Goal: Task Accomplishment & Management: Use online tool/utility

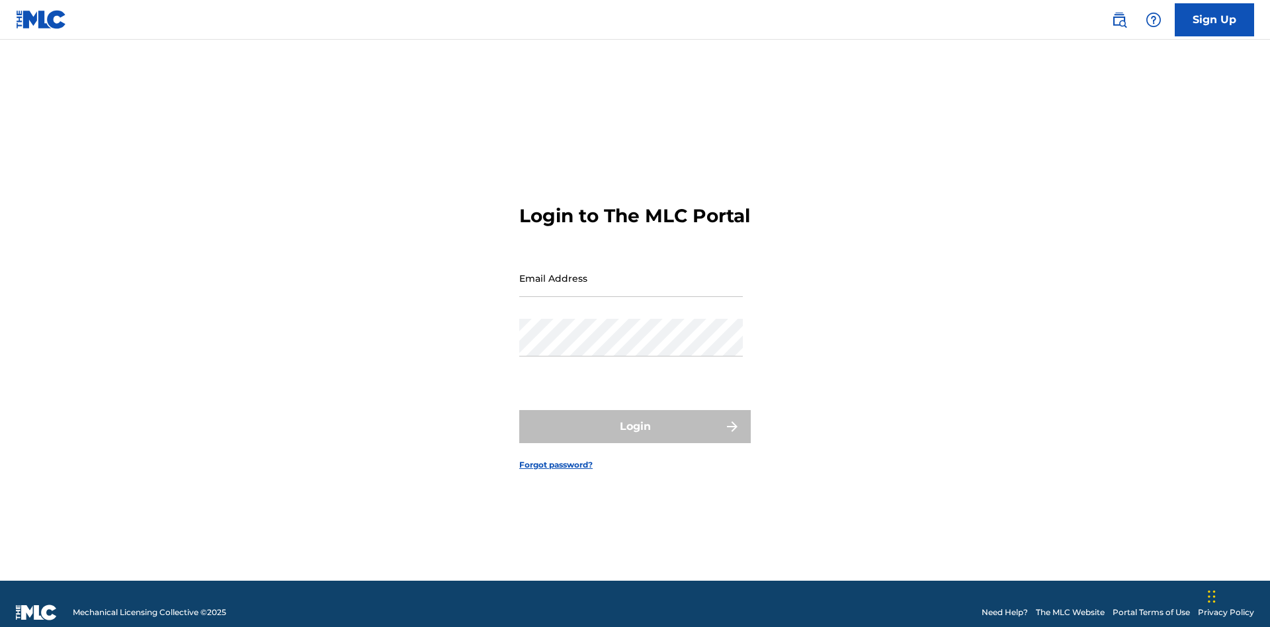
scroll to position [17, 0]
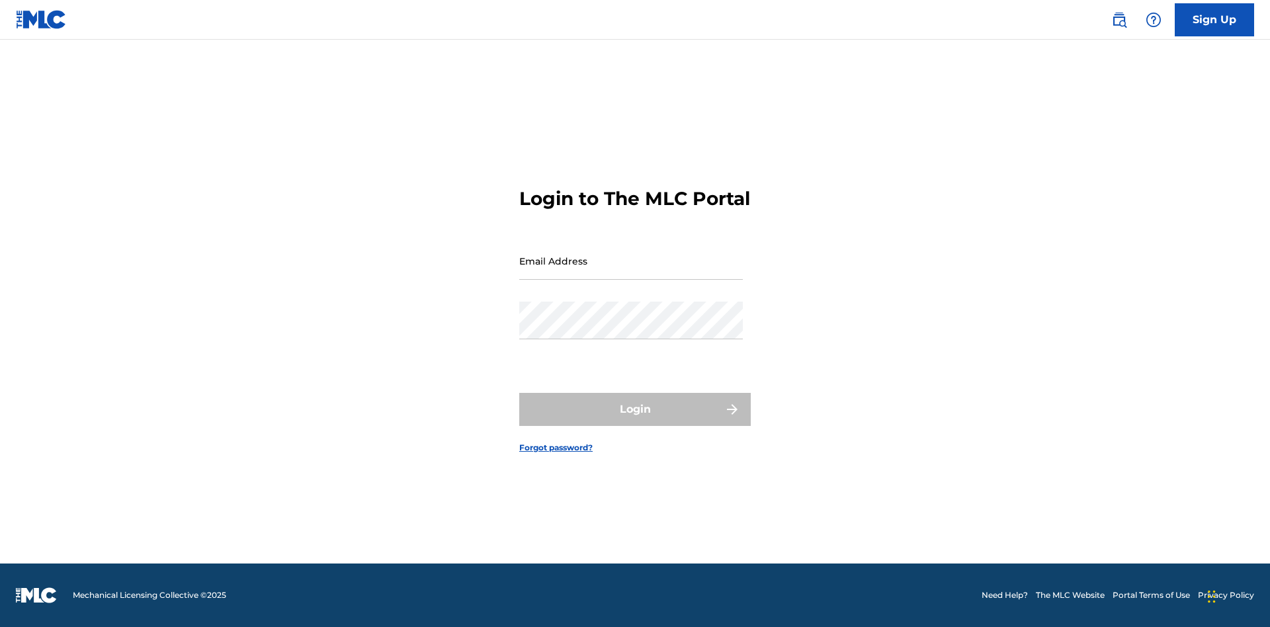
click at [631, 272] on input "Email Address" at bounding box center [631, 261] width 224 height 38
type input "Krystal.Ribble@themlc.com"
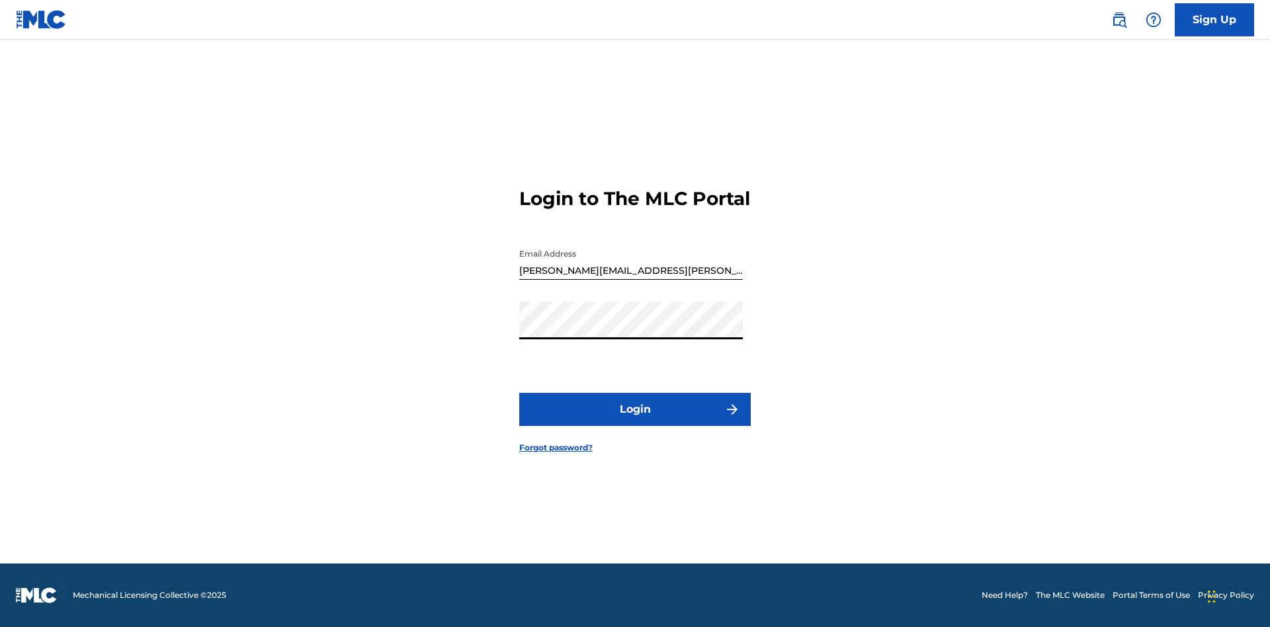
click at [635, 421] on button "Login" at bounding box center [634, 409] width 231 height 33
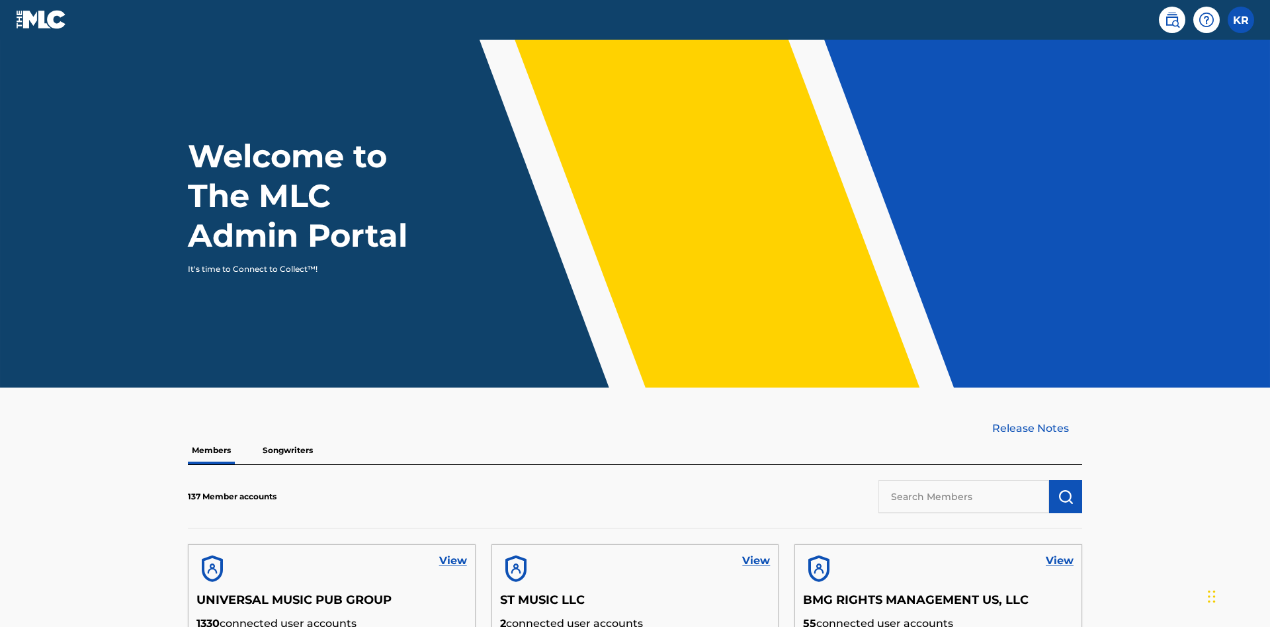
click at [964, 480] on input "text" at bounding box center [963, 496] width 171 height 33
click at [1065, 489] on img "submit" at bounding box center [1065, 497] width 16 height 16
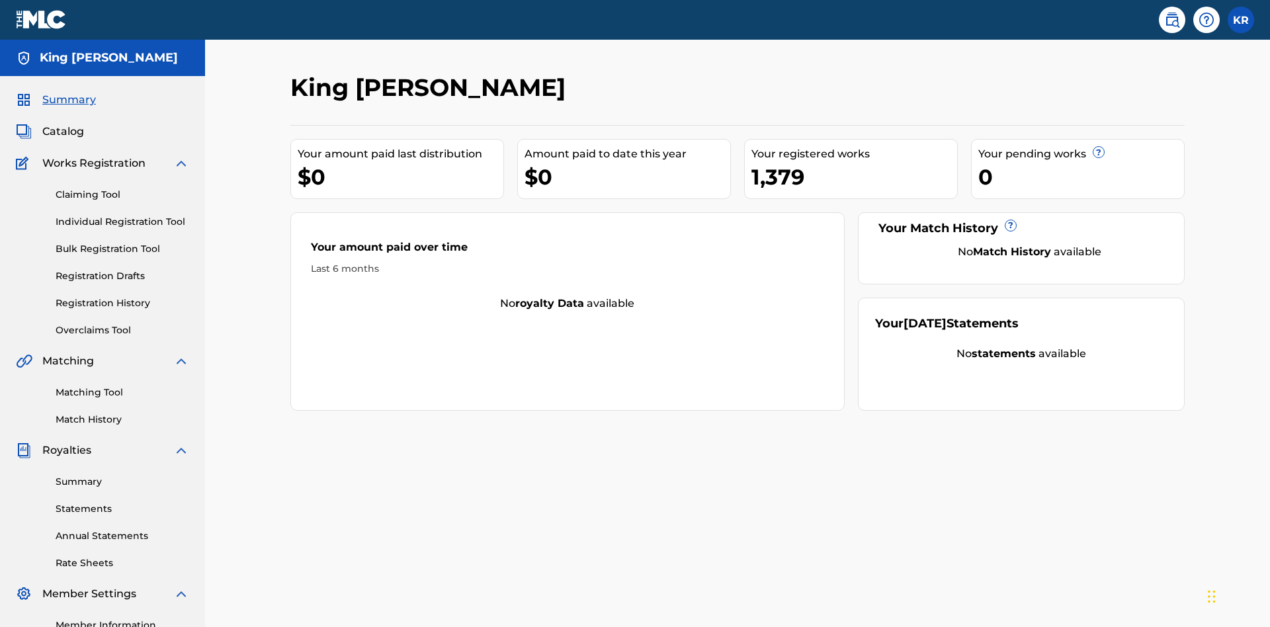
click at [122, 242] on link "Bulk Registration Tool" at bounding box center [123, 249] width 134 height 14
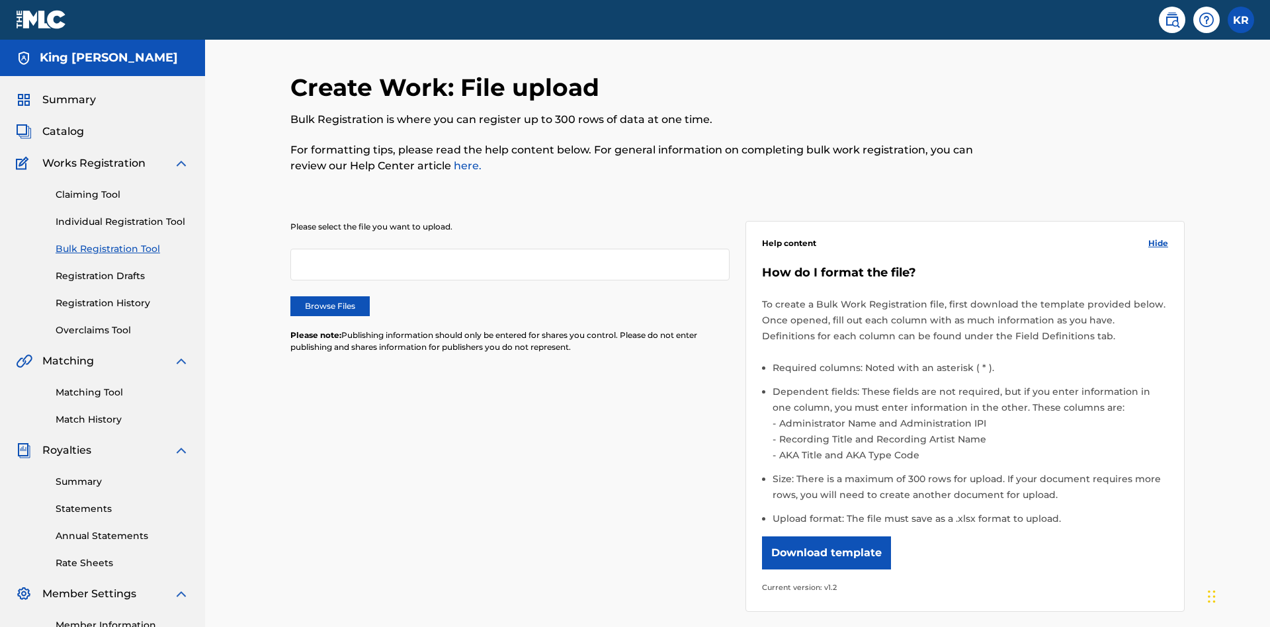
scroll to position [0, 290]
